Goal: Information Seeking & Learning: Learn about a topic

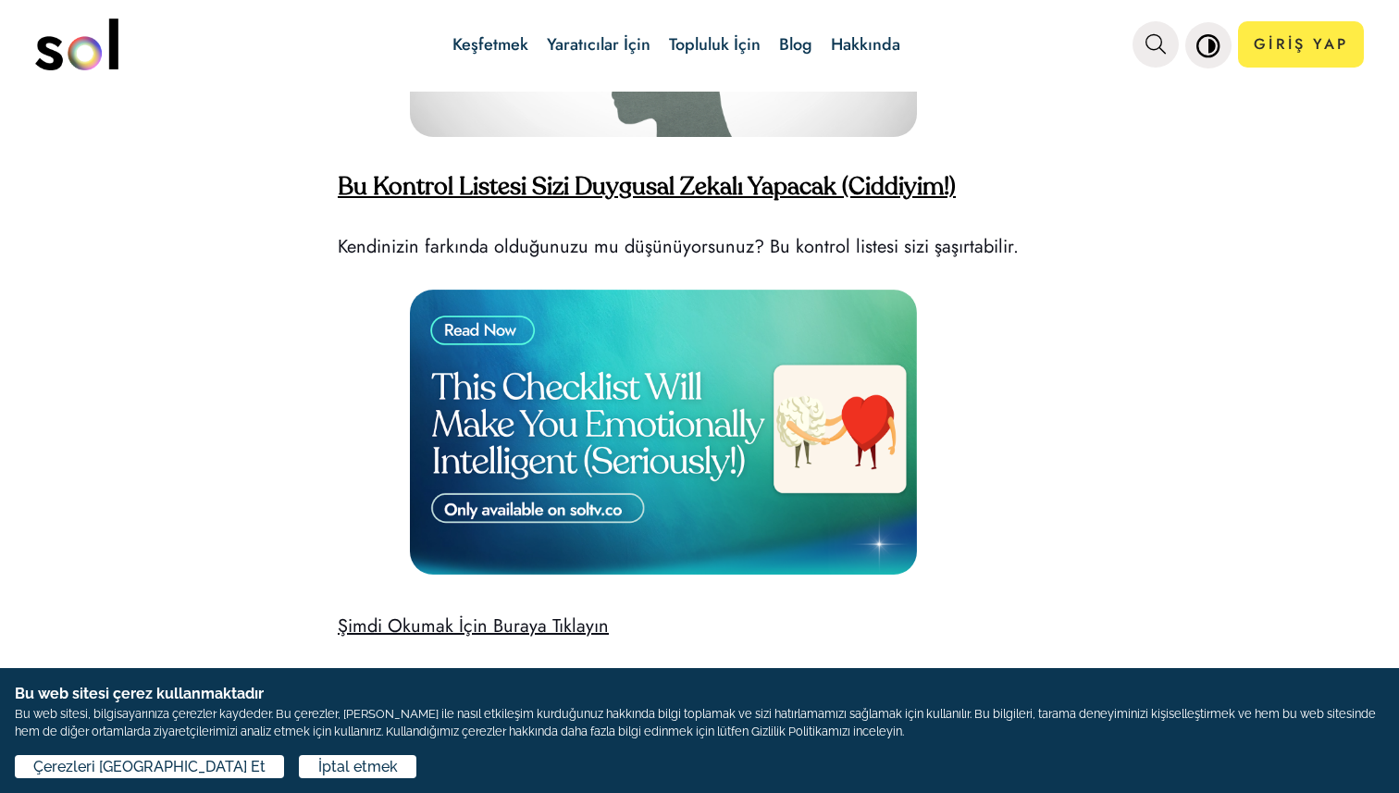
scroll to position [5003, 0]
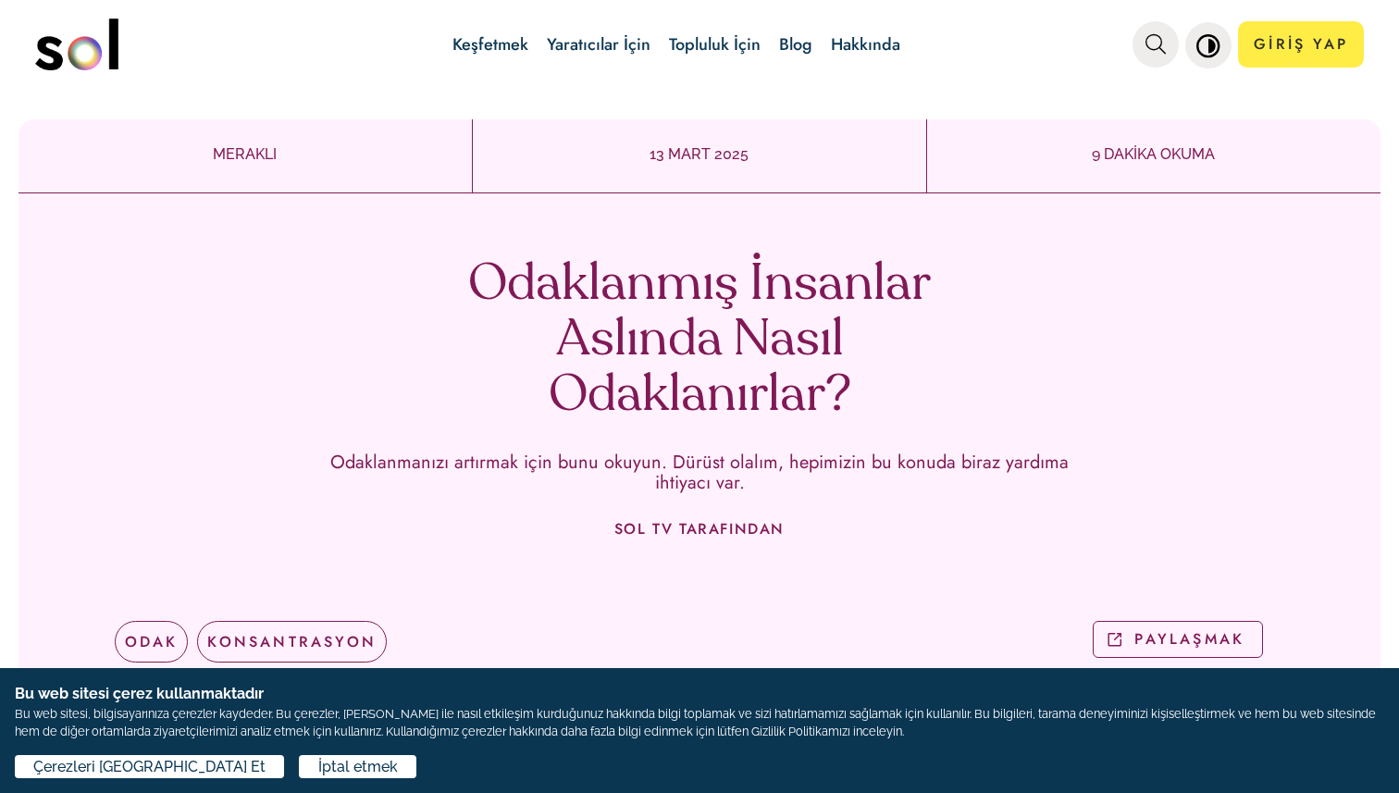
click at [906, 353] on font "Odaklanmış İnsanlar Aslında Nasıl Odaklanırlar?" at bounding box center [700, 341] width 546 height 167
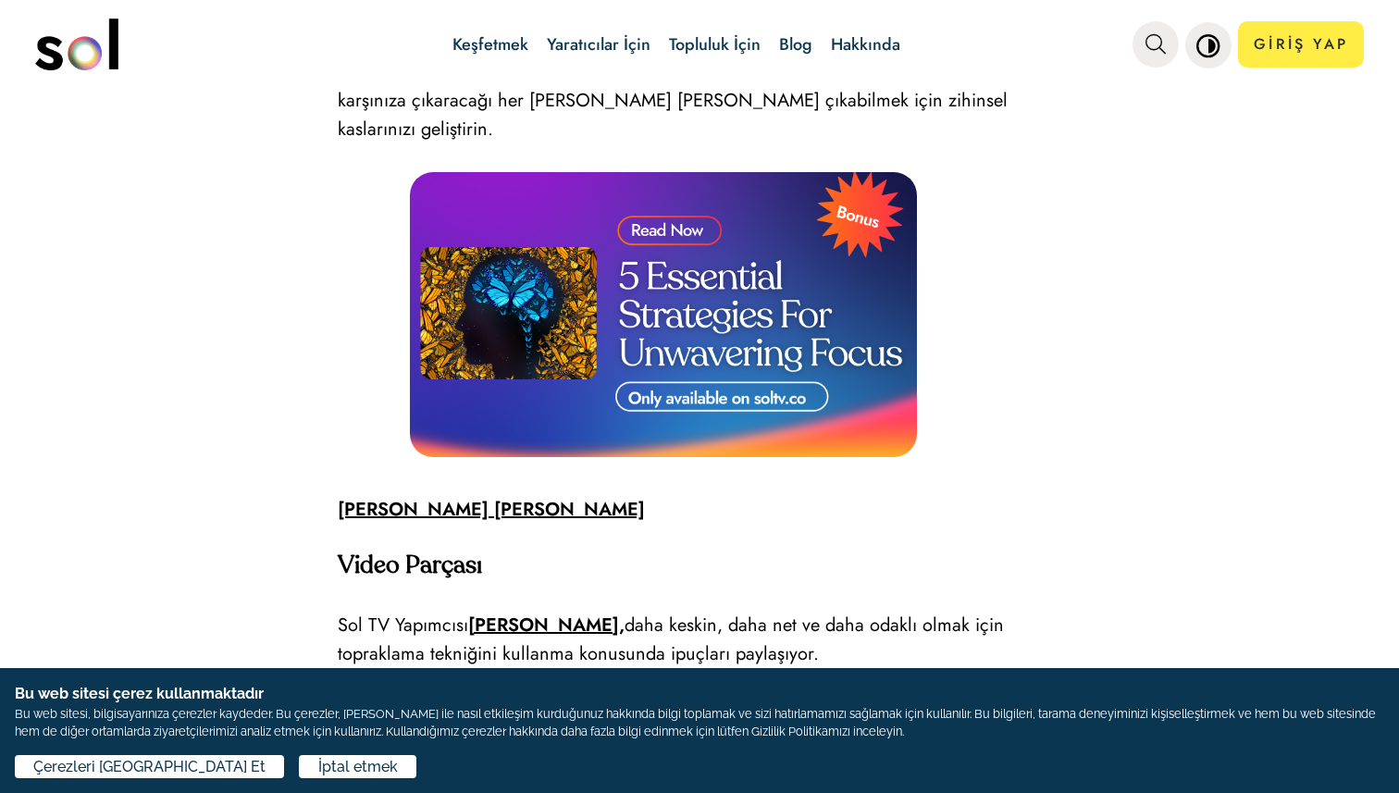
scroll to position [5380, 0]
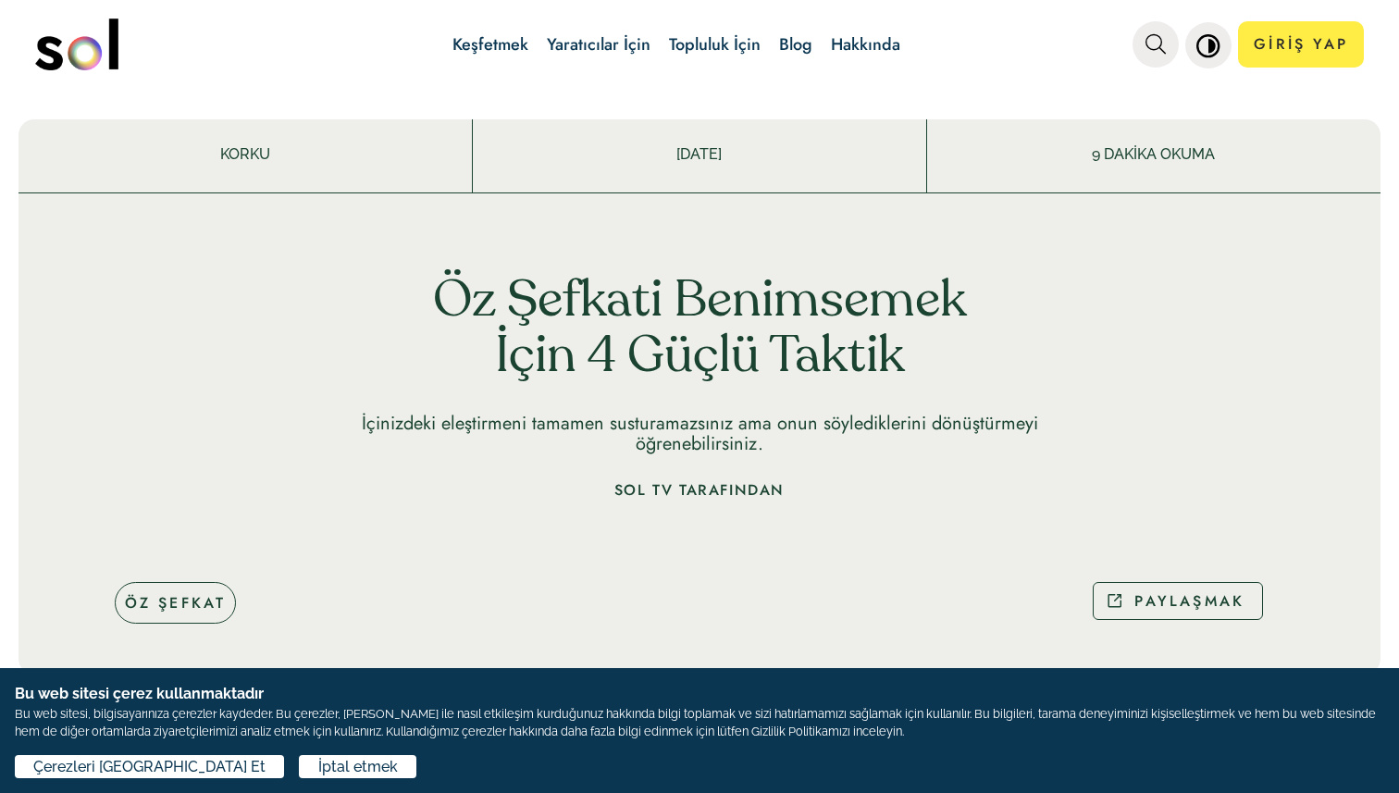
click at [805, 354] on font "Öz Şefkati Benimsemek İçin 4 Güçlü Taktik" at bounding box center [700, 330] width 534 height 106
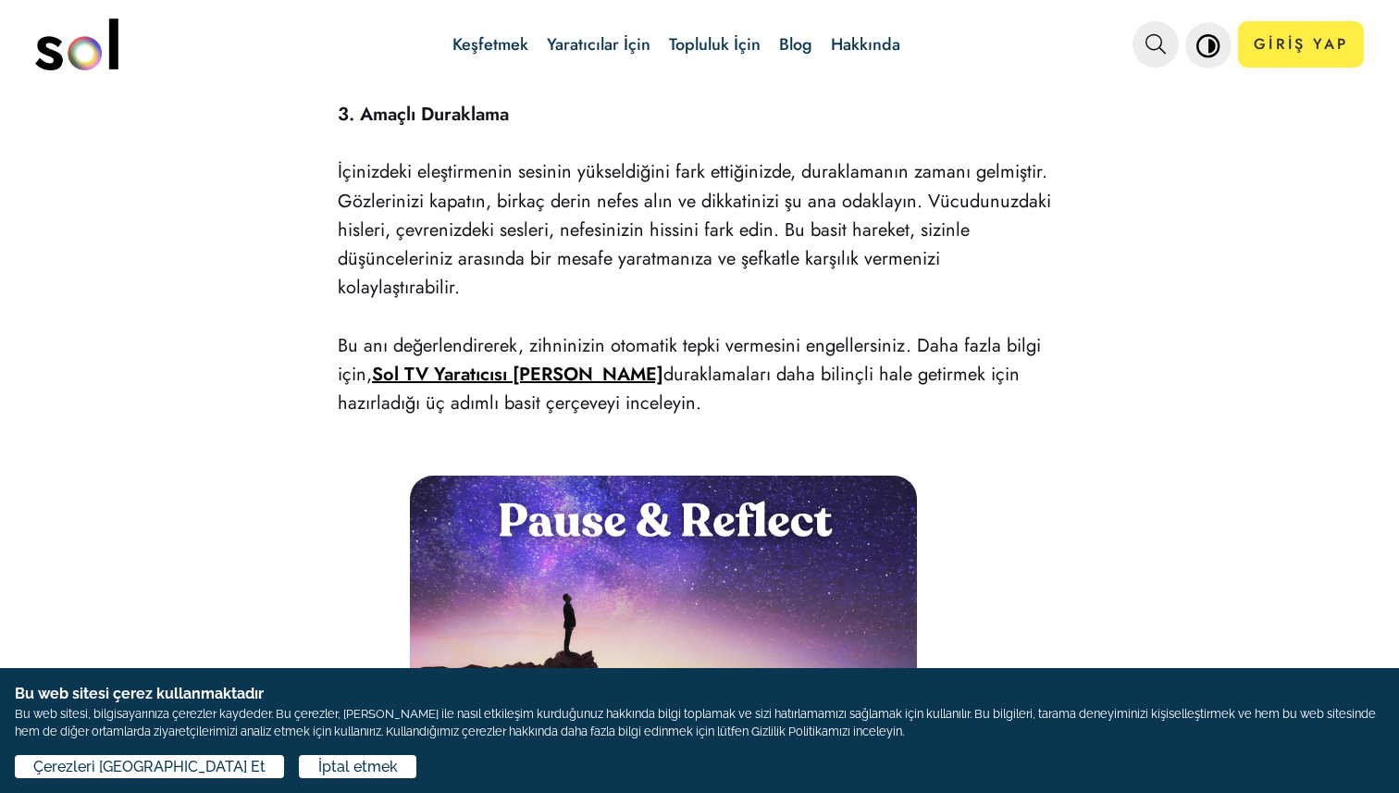
scroll to position [3284, 0]
